Goal: Task Accomplishment & Management: Manage account settings

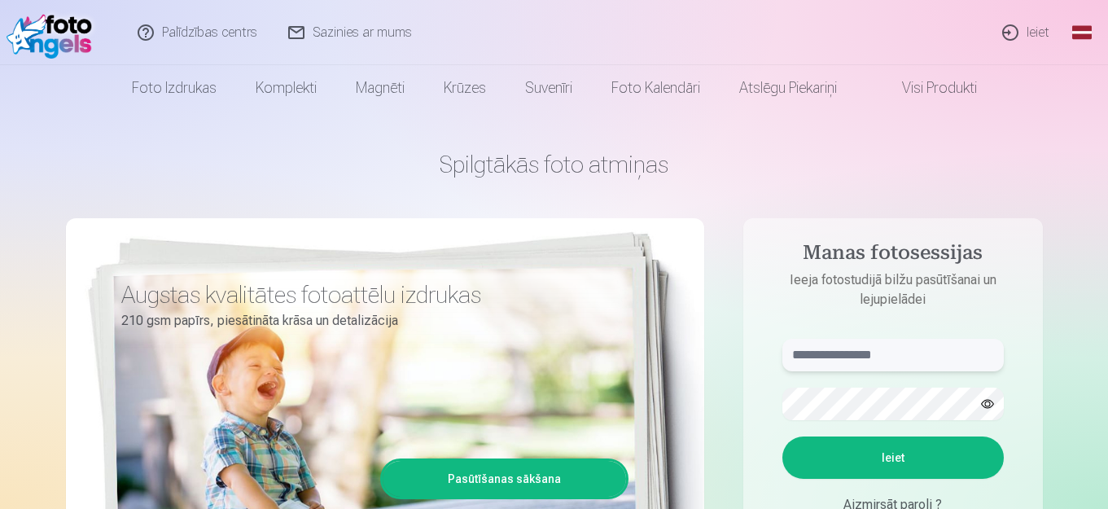
click at [835, 366] on input "text" at bounding box center [892, 355] width 221 height 33
click at [837, 363] on input "text" at bounding box center [892, 355] width 221 height 33
type input "**********"
click at [987, 407] on button "button" at bounding box center [987, 403] width 31 height 31
click at [895, 444] on button "Ieiet" at bounding box center [892, 457] width 221 height 42
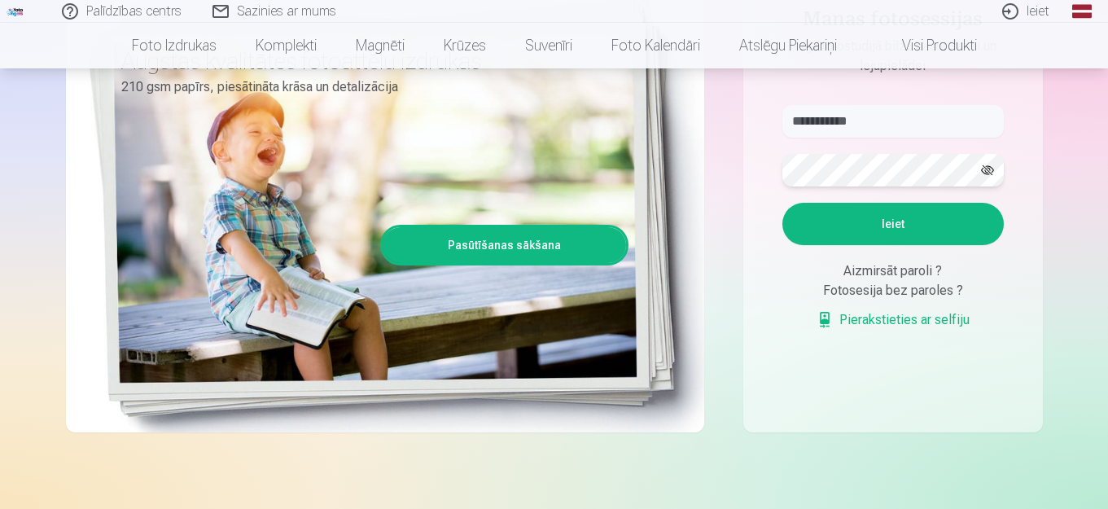
scroll to position [81, 0]
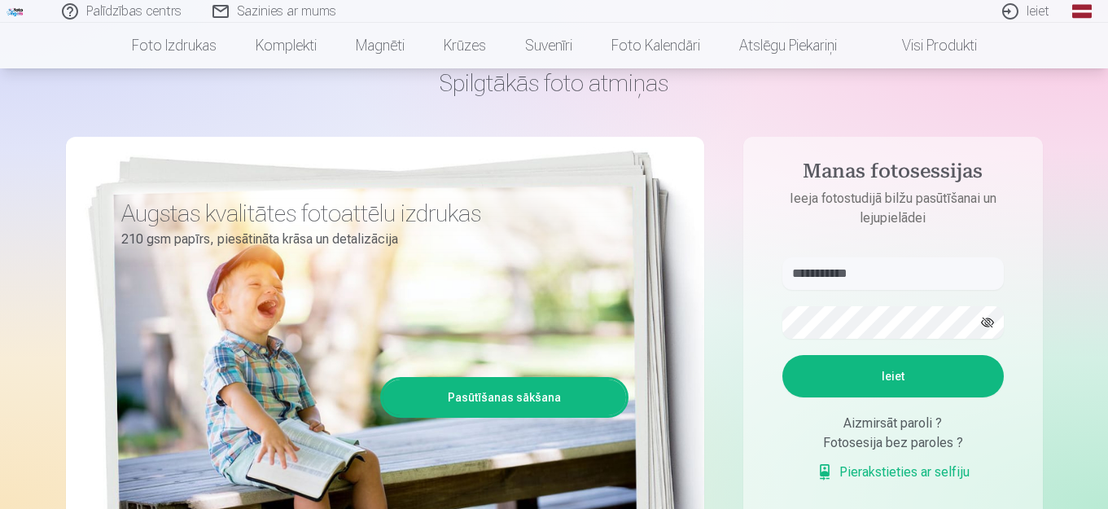
click at [900, 397] on button "Ieiet" at bounding box center [892, 376] width 221 height 42
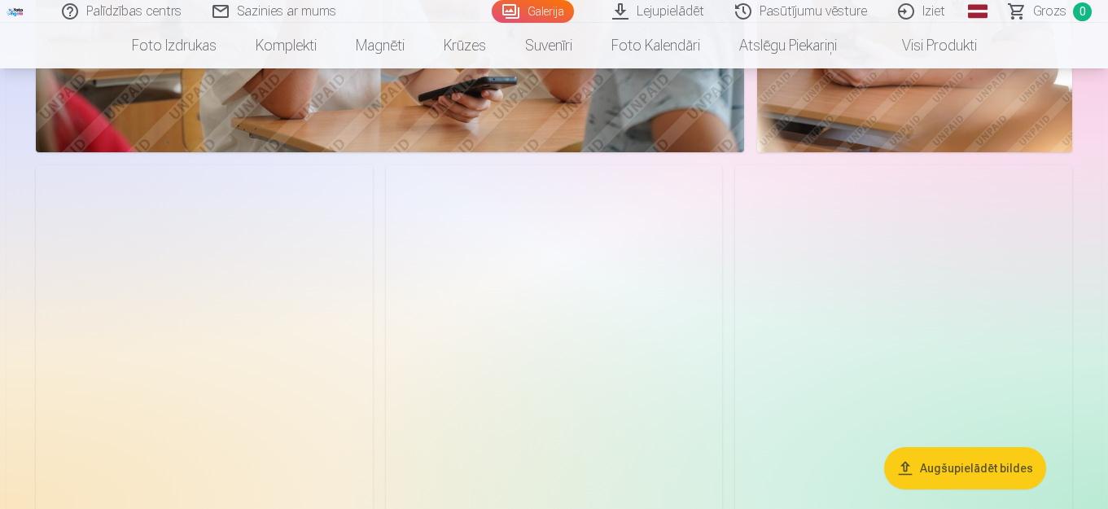
scroll to position [3336, 0]
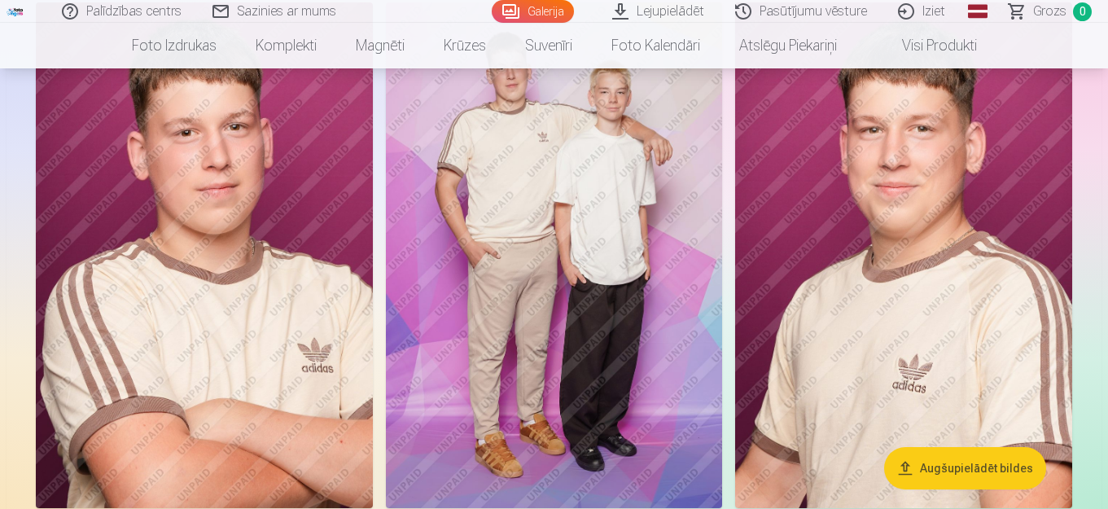
click at [615, 239] on img at bounding box center [554, 255] width 337 height 506
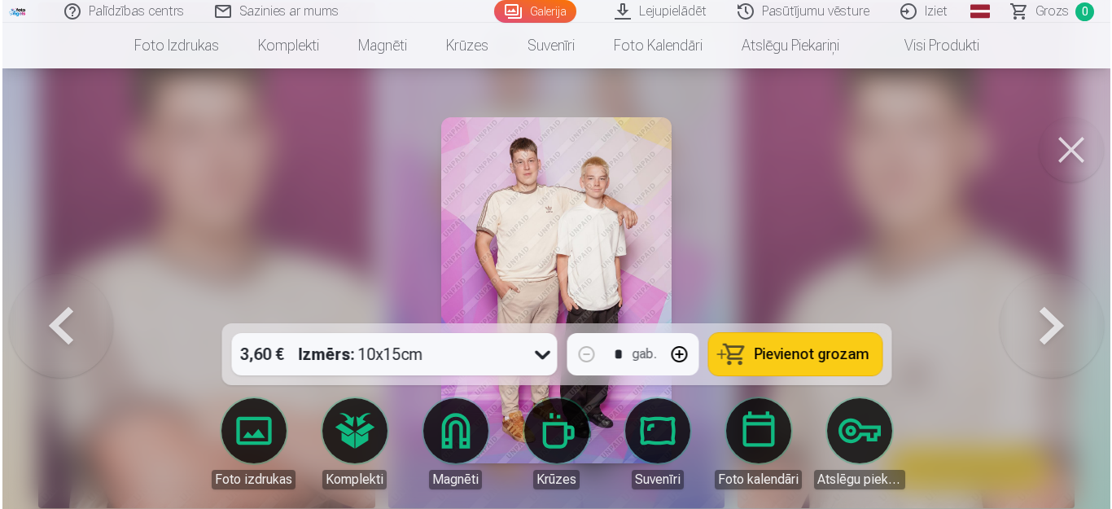
scroll to position [3348, 0]
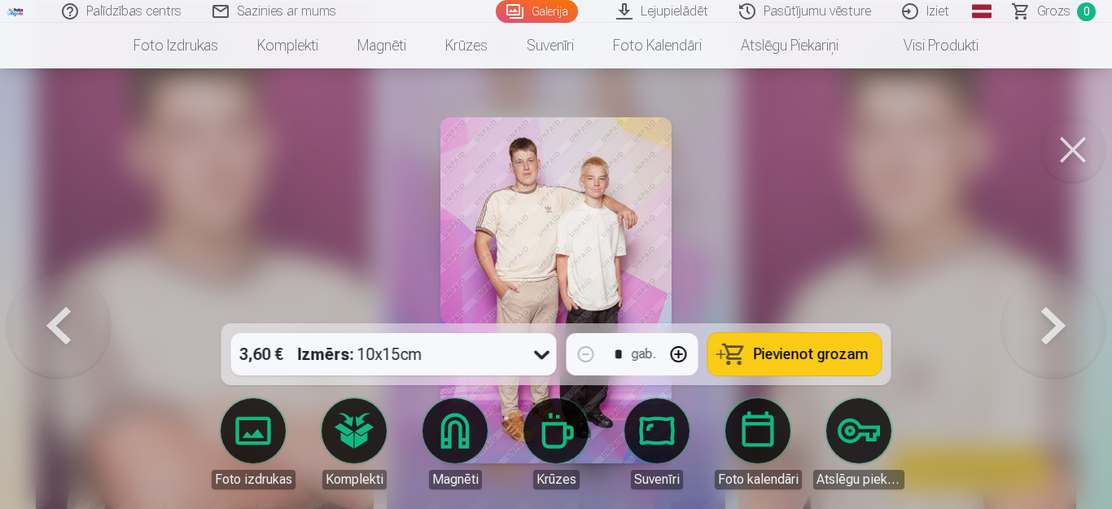
click at [1065, 145] on button at bounding box center [1072, 149] width 65 height 65
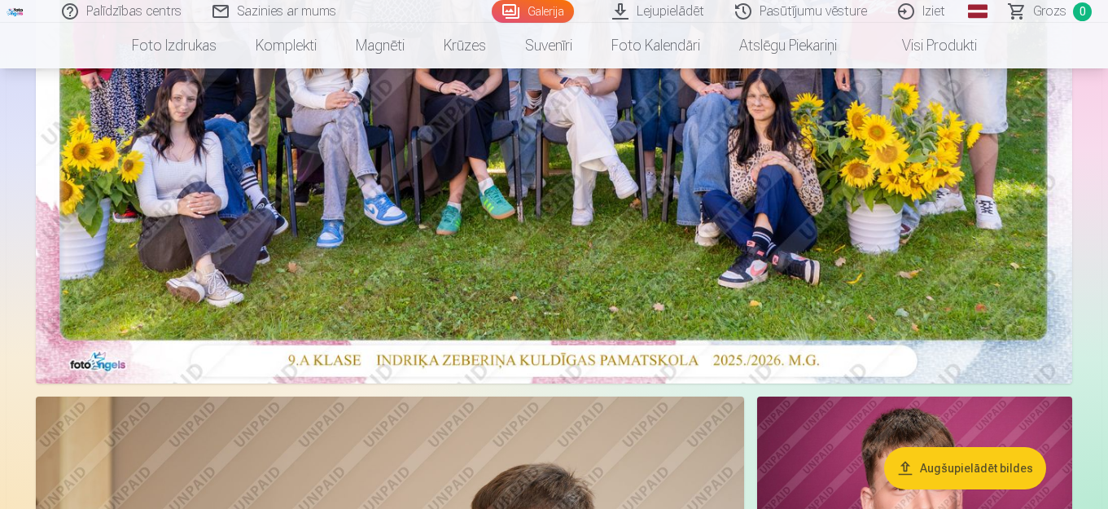
scroll to position [243, 0]
